Goal: Navigation & Orientation: Find specific page/section

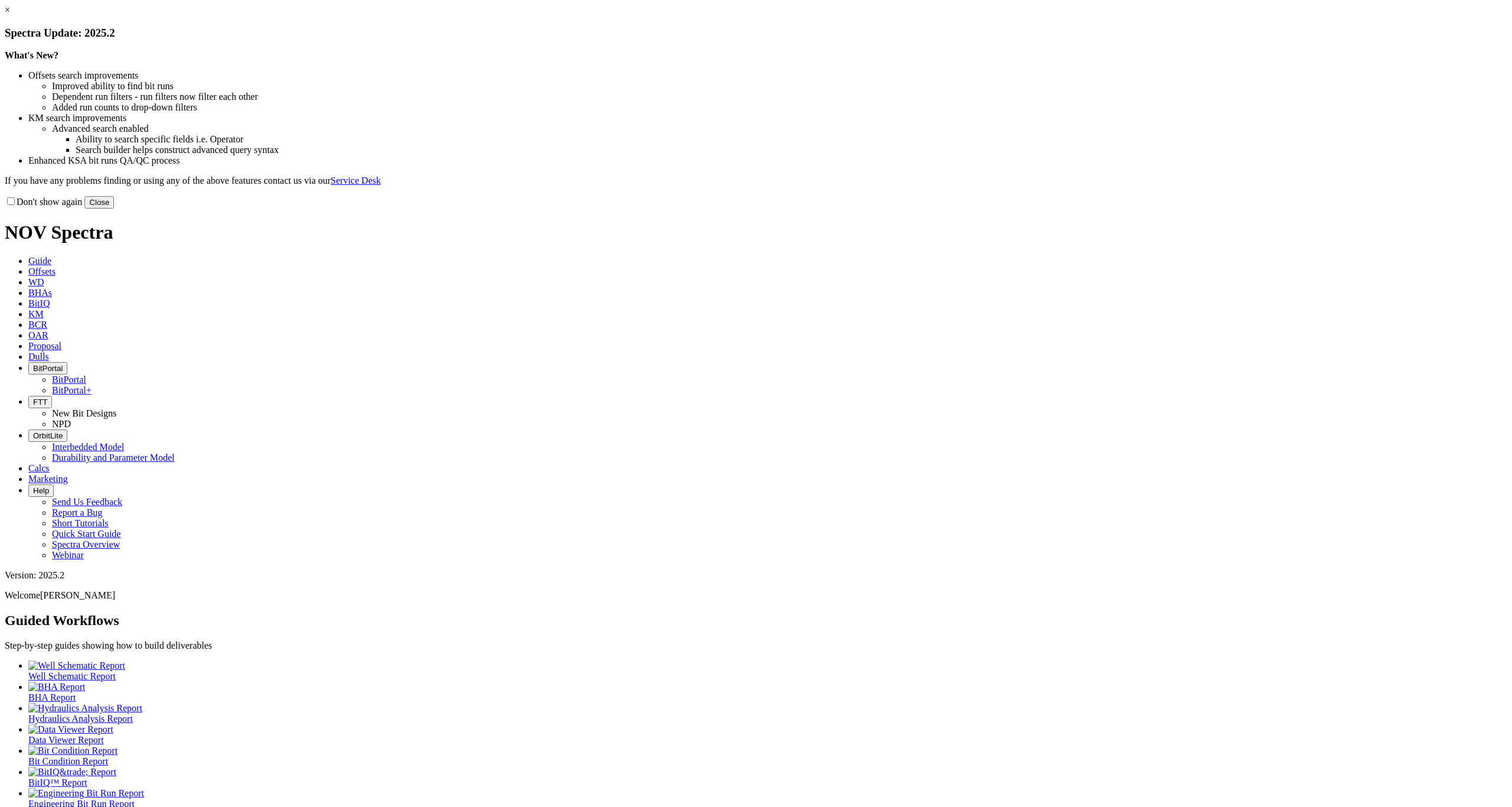
click at [114, 209] on button "Close" at bounding box center [98, 202] width 29 height 12
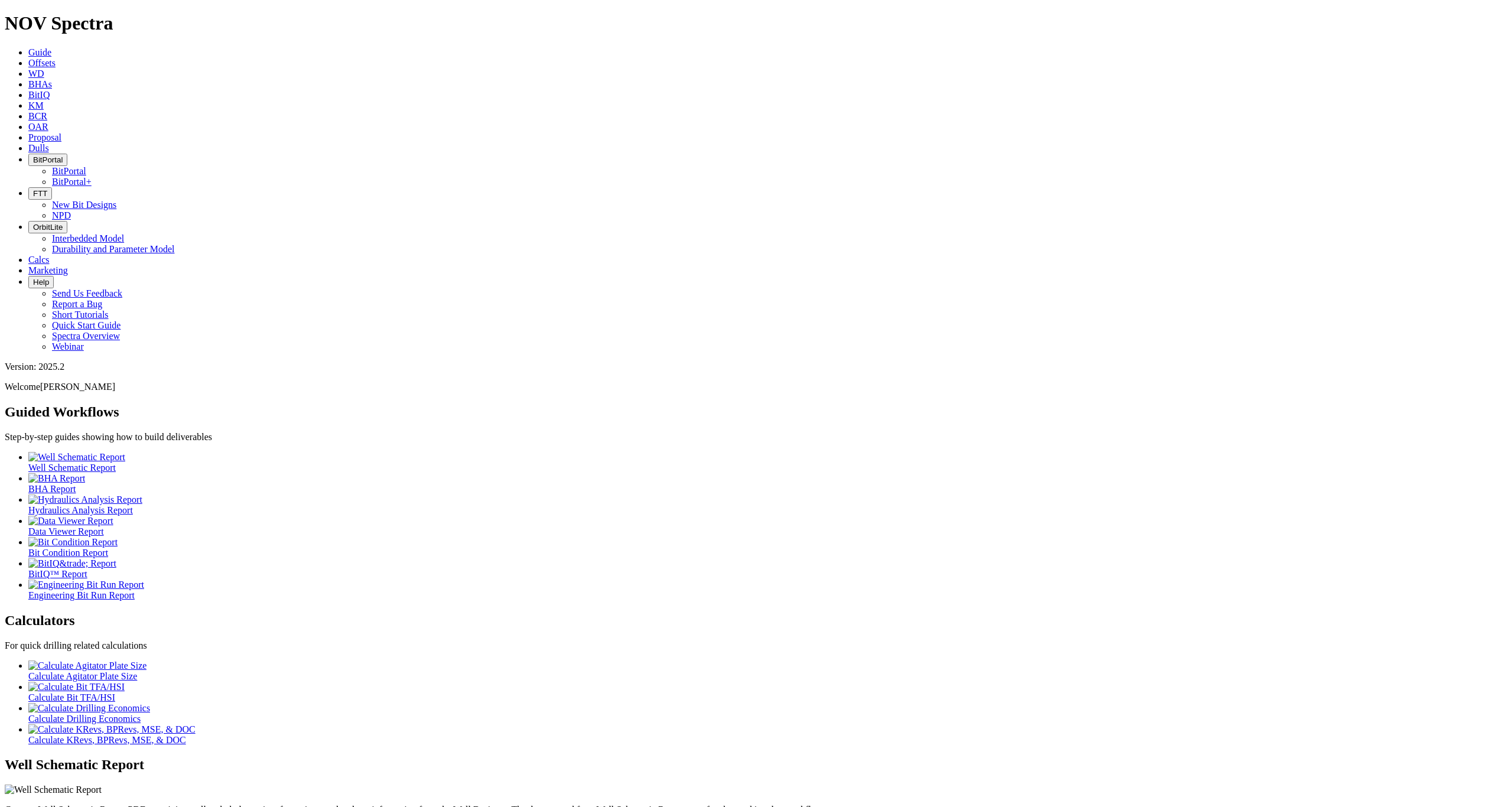
click at [67, 154] on button "BitPortal" at bounding box center [48, 160] width 39 height 12
click at [92, 177] on link "BitPortal+" at bounding box center [72, 181] width 39 height 10
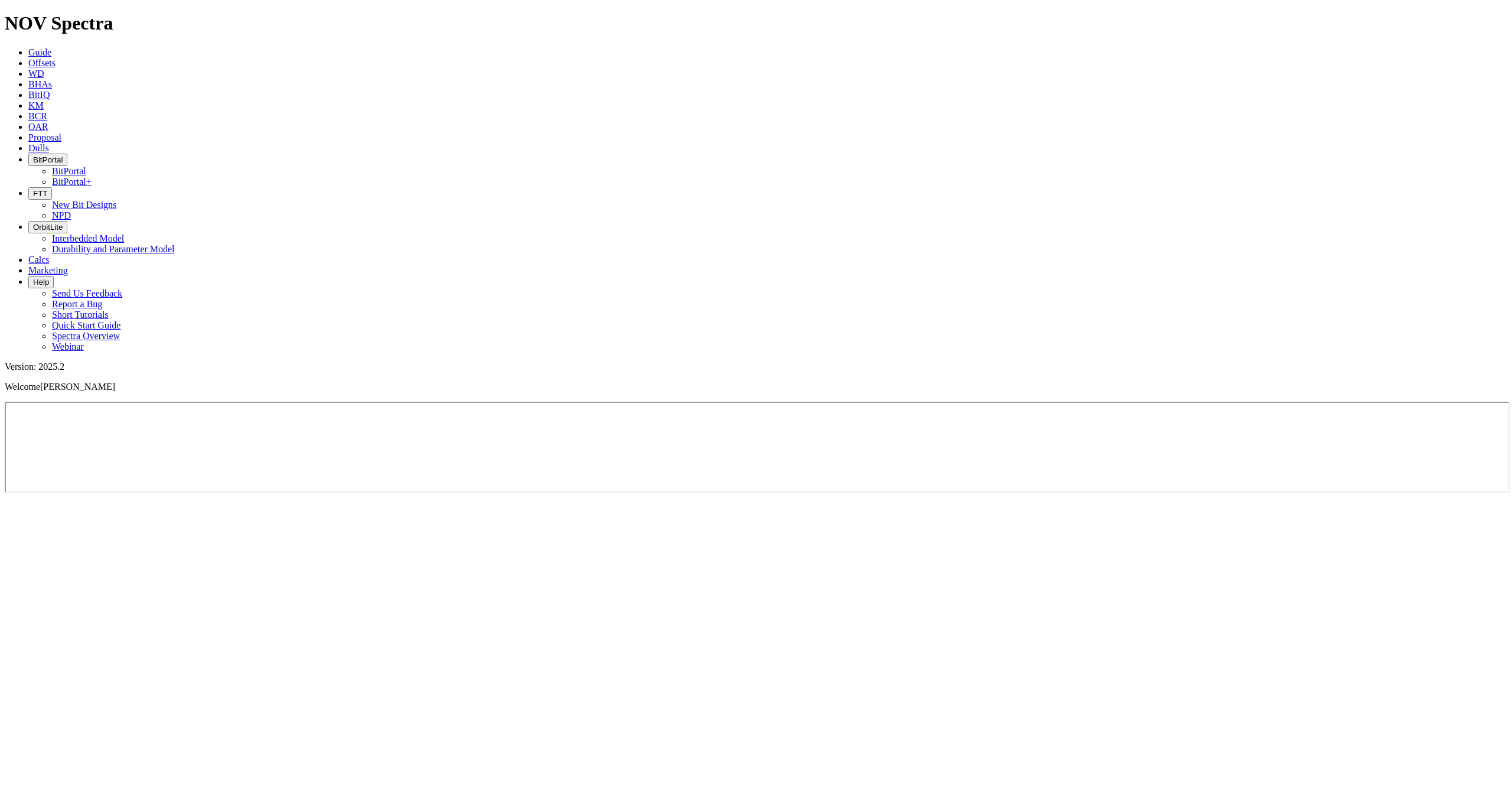
click at [62, 156] on span "BitPortal" at bounding box center [48, 160] width 29 height 9
click at [86, 166] on link "BitPortal" at bounding box center [69, 171] width 34 height 10
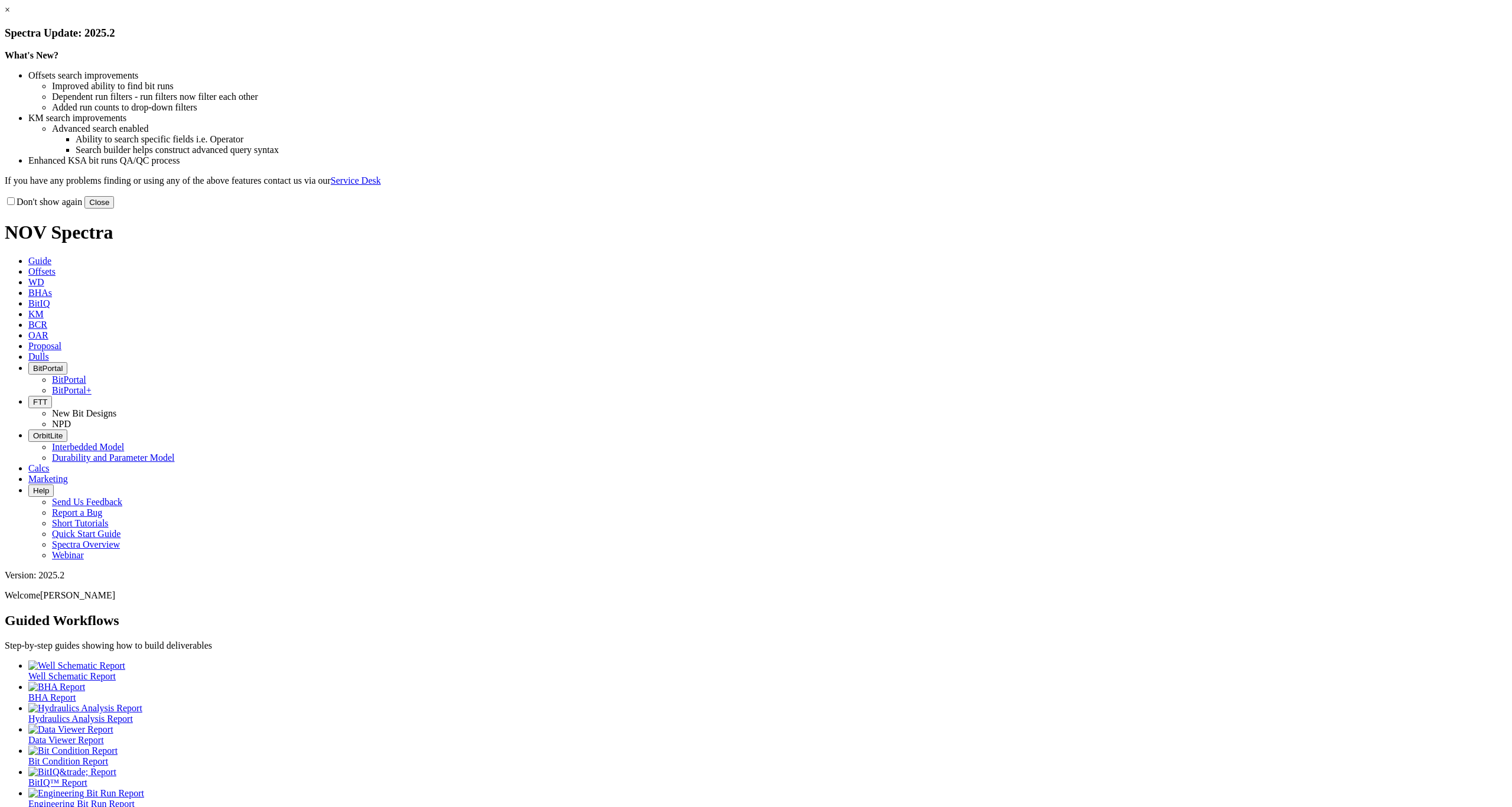
click at [114, 209] on button "Close" at bounding box center [98, 202] width 29 height 12
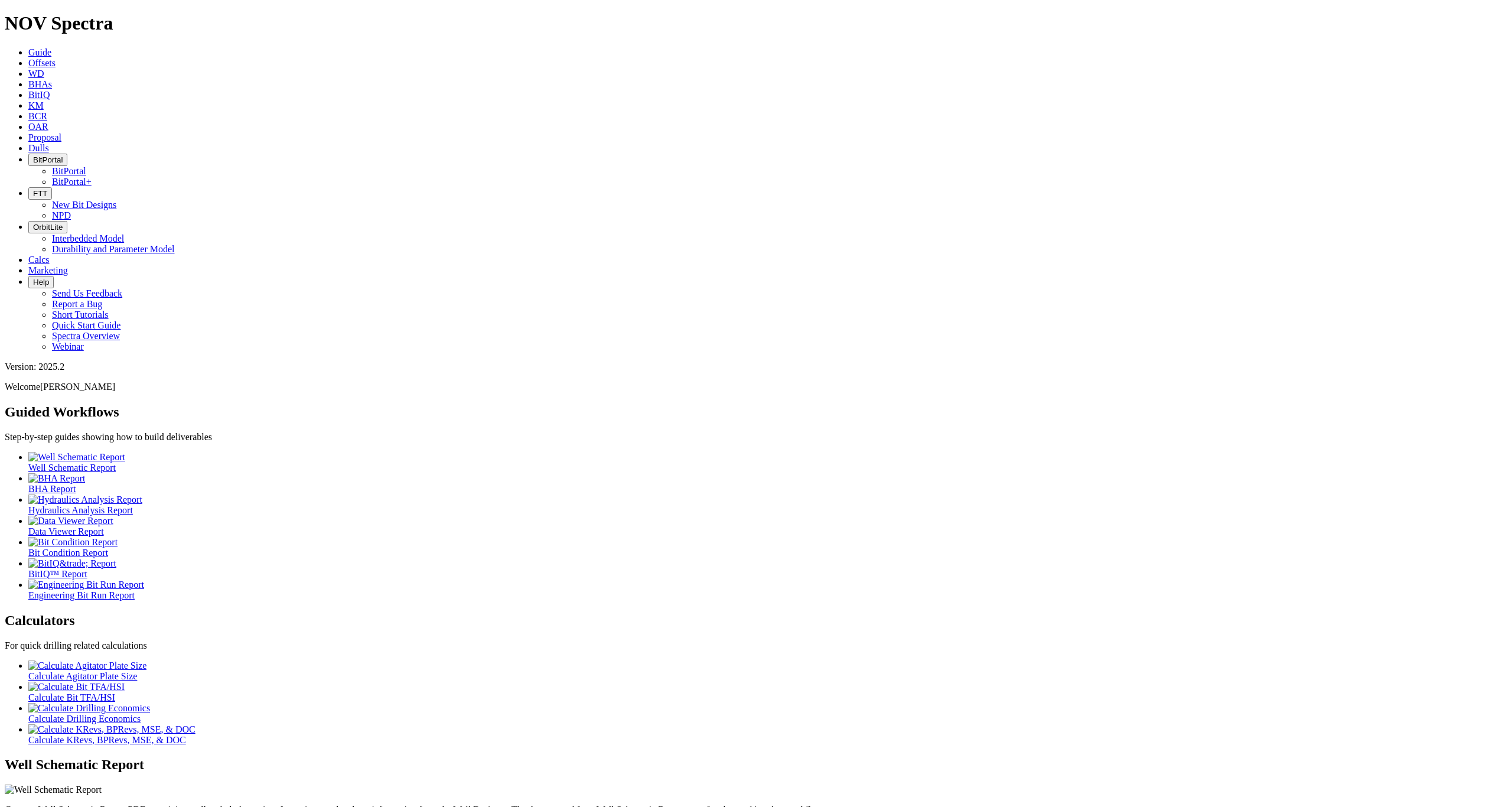
click at [62, 156] on span "BitPortal" at bounding box center [48, 160] width 29 height 9
click at [86, 166] on link "BitPortal" at bounding box center [69, 171] width 34 height 10
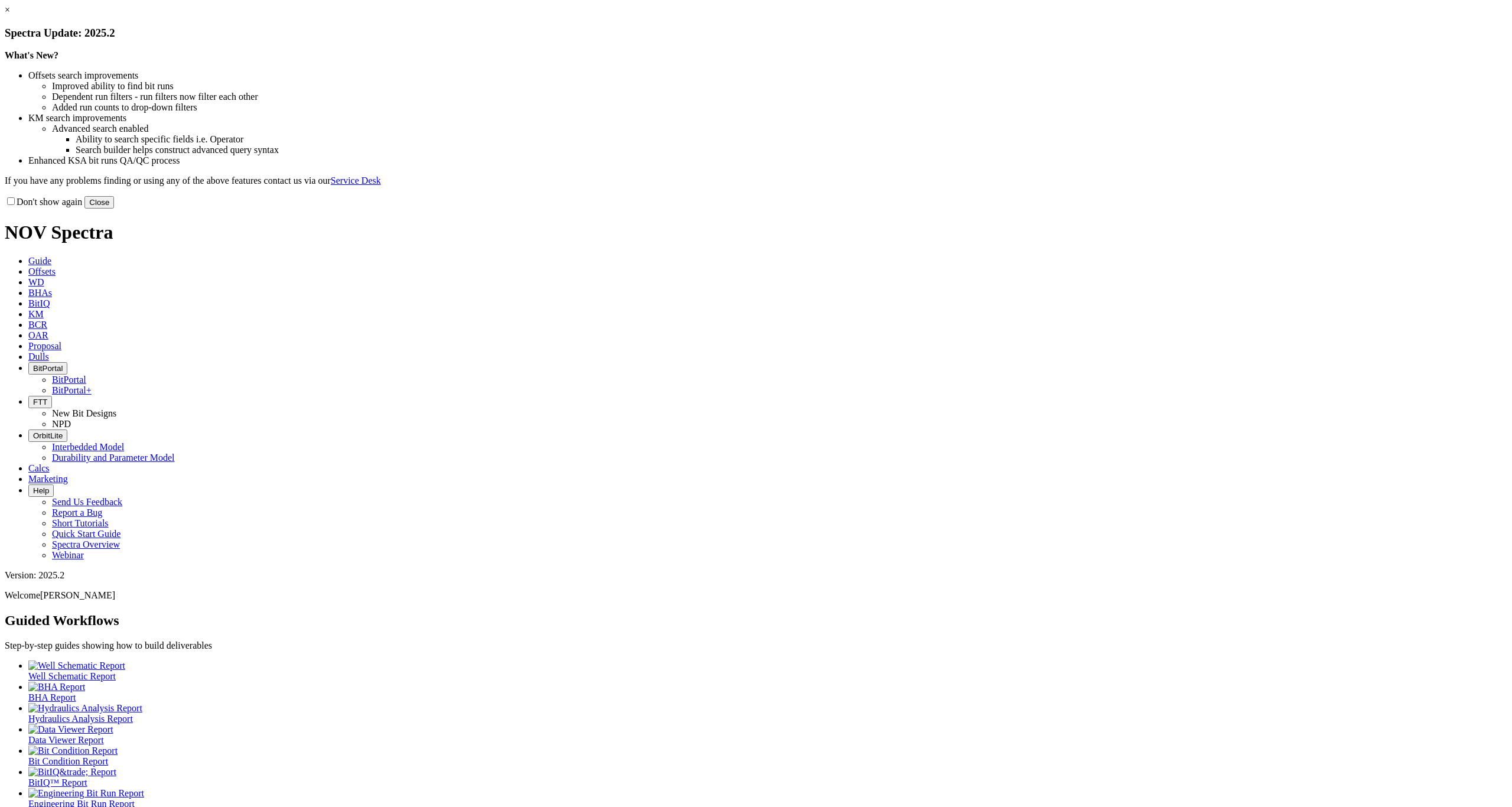
click at [114, 209] on button "Close" at bounding box center [98, 202] width 29 height 12
